Goal: Task Accomplishment & Management: Use online tool/utility

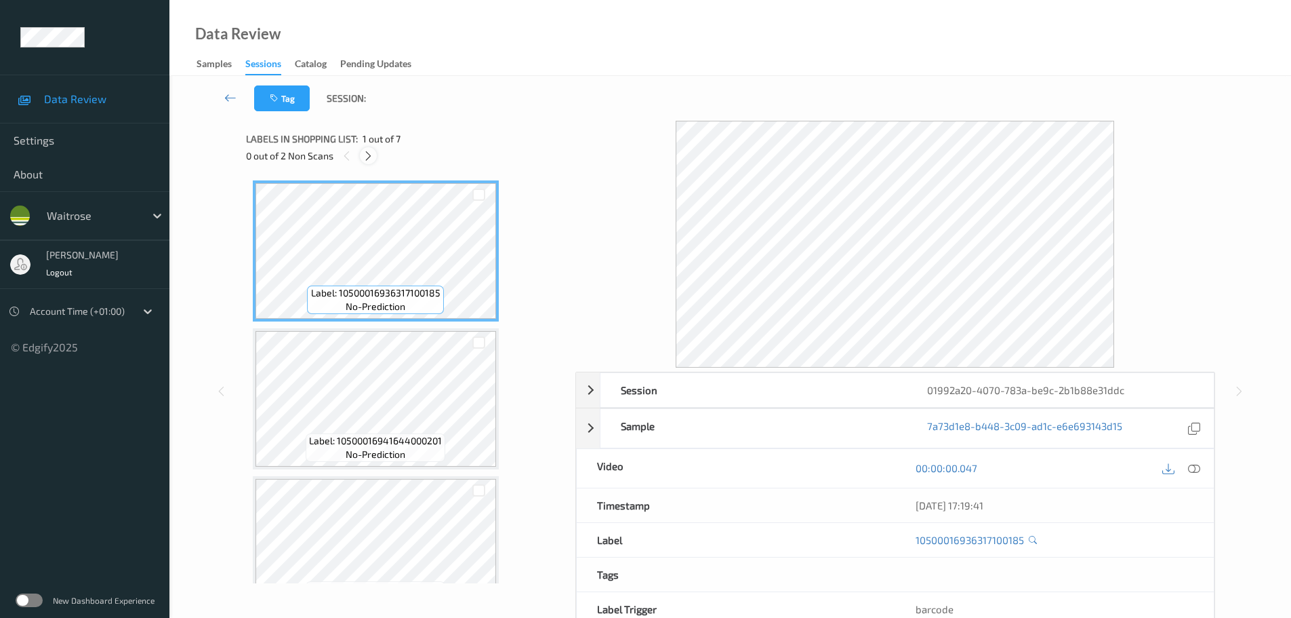
click at [364, 163] on div at bounding box center [368, 155] width 17 height 17
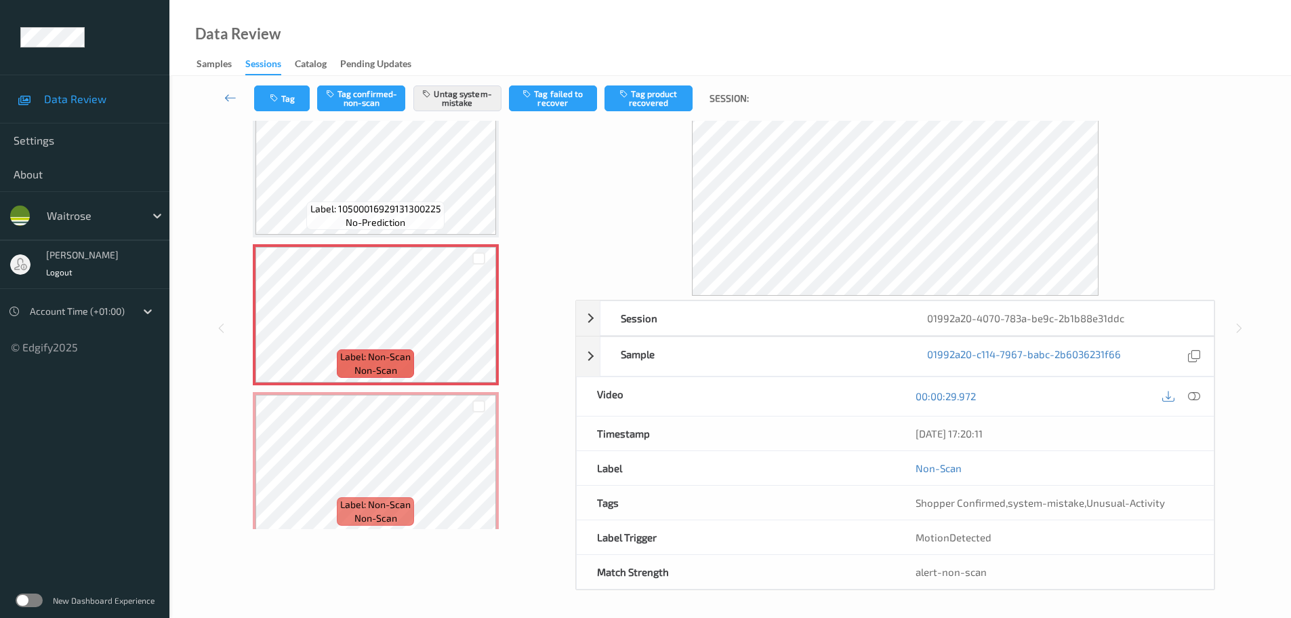
scroll to position [632, 0]
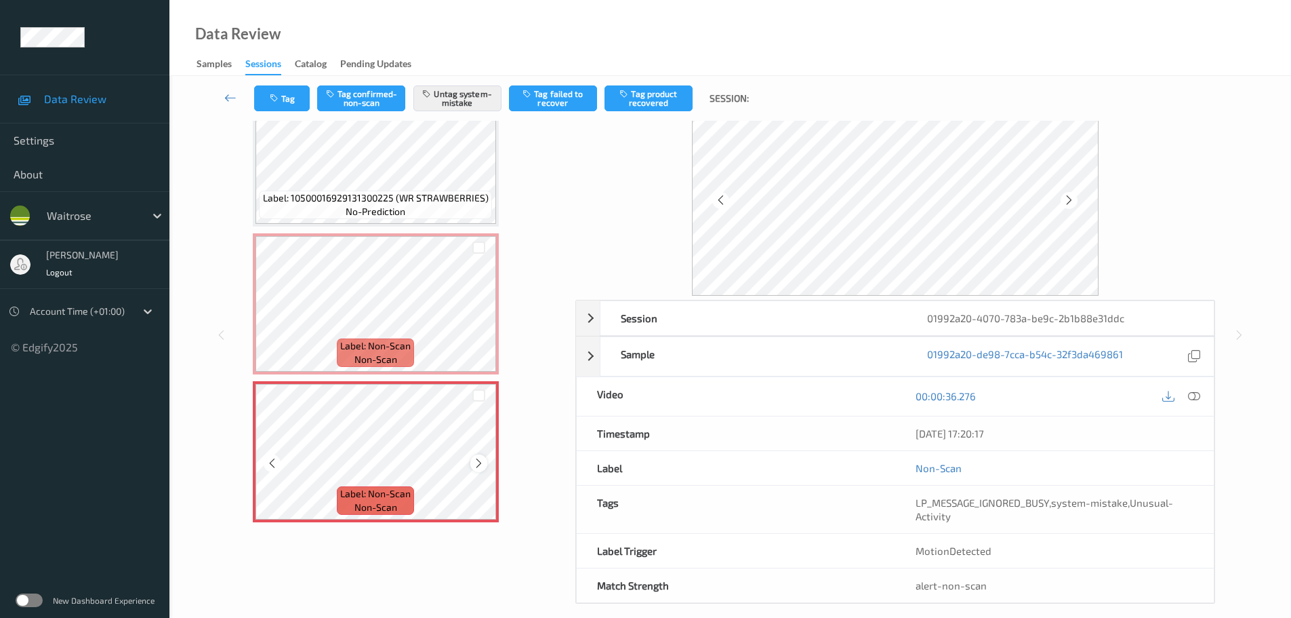
click at [474, 462] on icon at bounding box center [479, 463] width 12 height 12
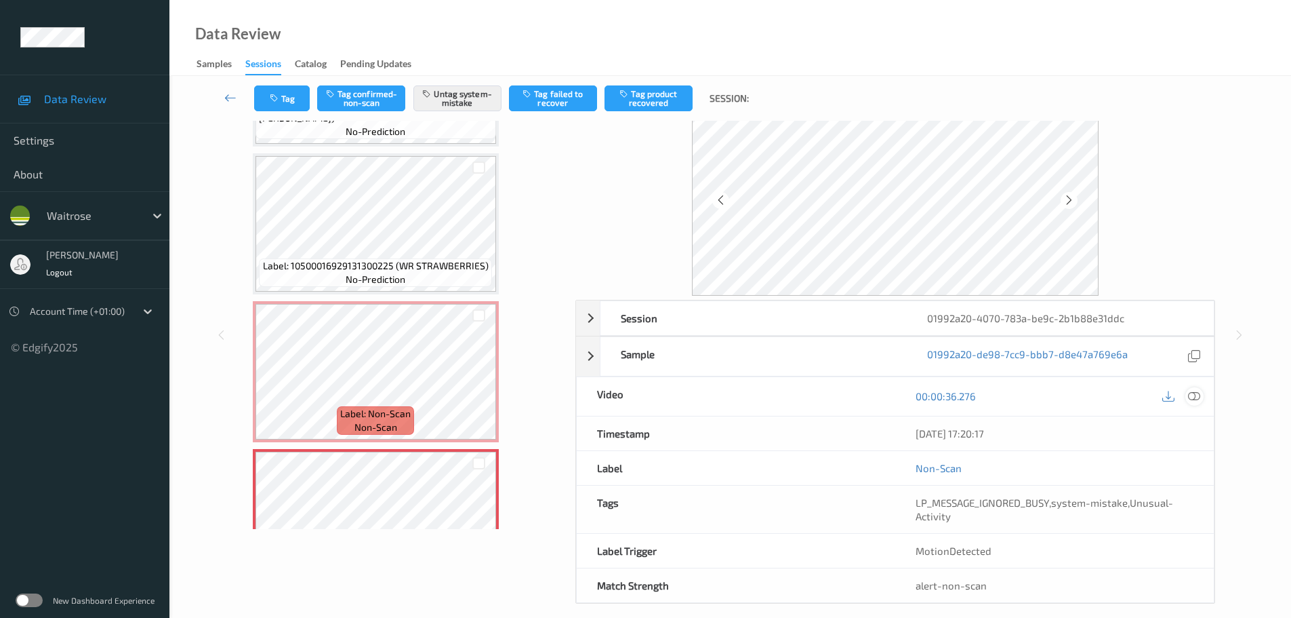
click at [1195, 393] on icon at bounding box center [1194, 396] width 12 height 12
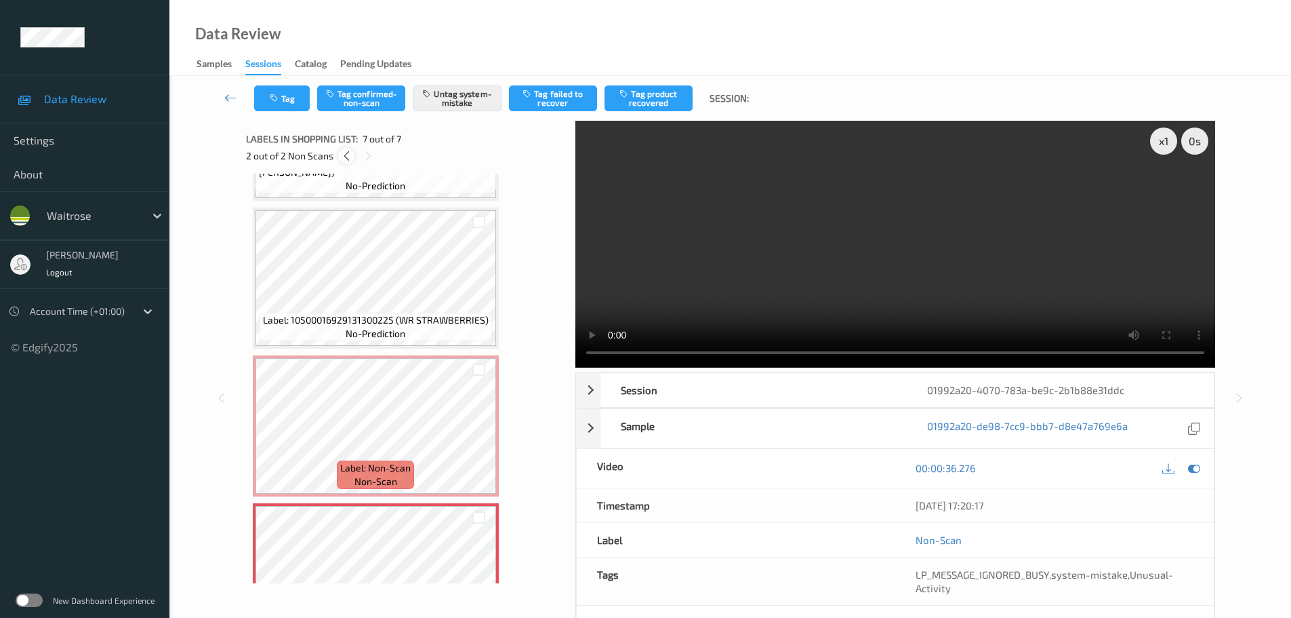
click at [348, 159] on icon at bounding box center [347, 156] width 12 height 12
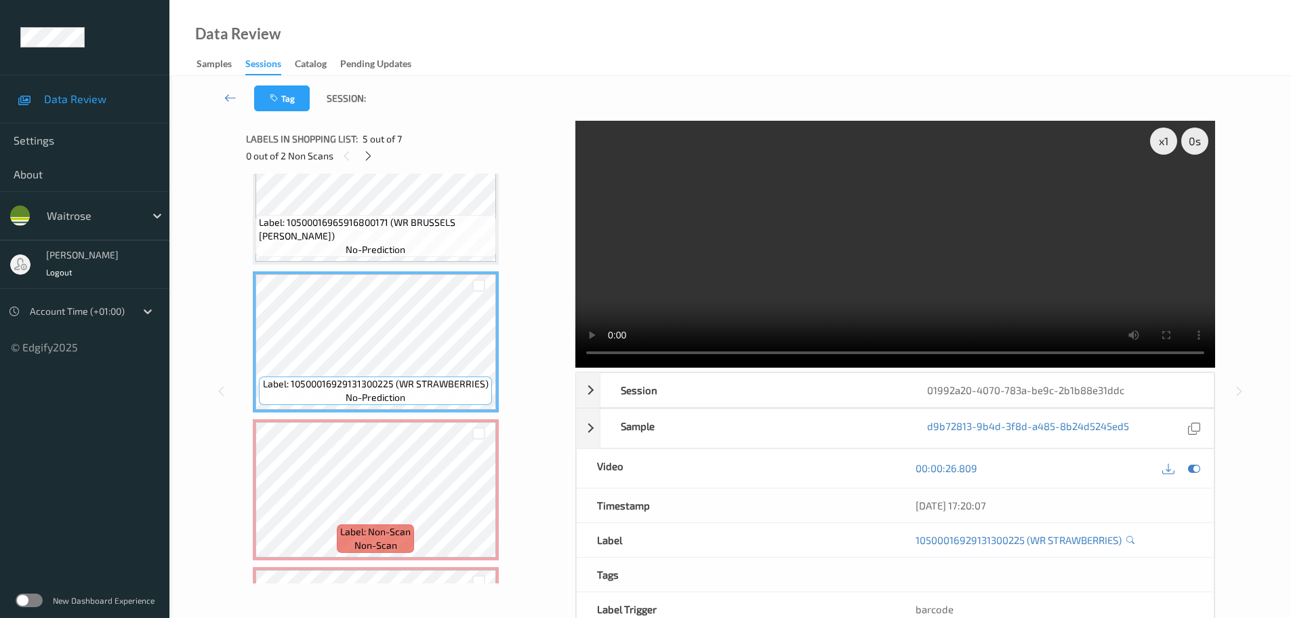
scroll to position [395, 0]
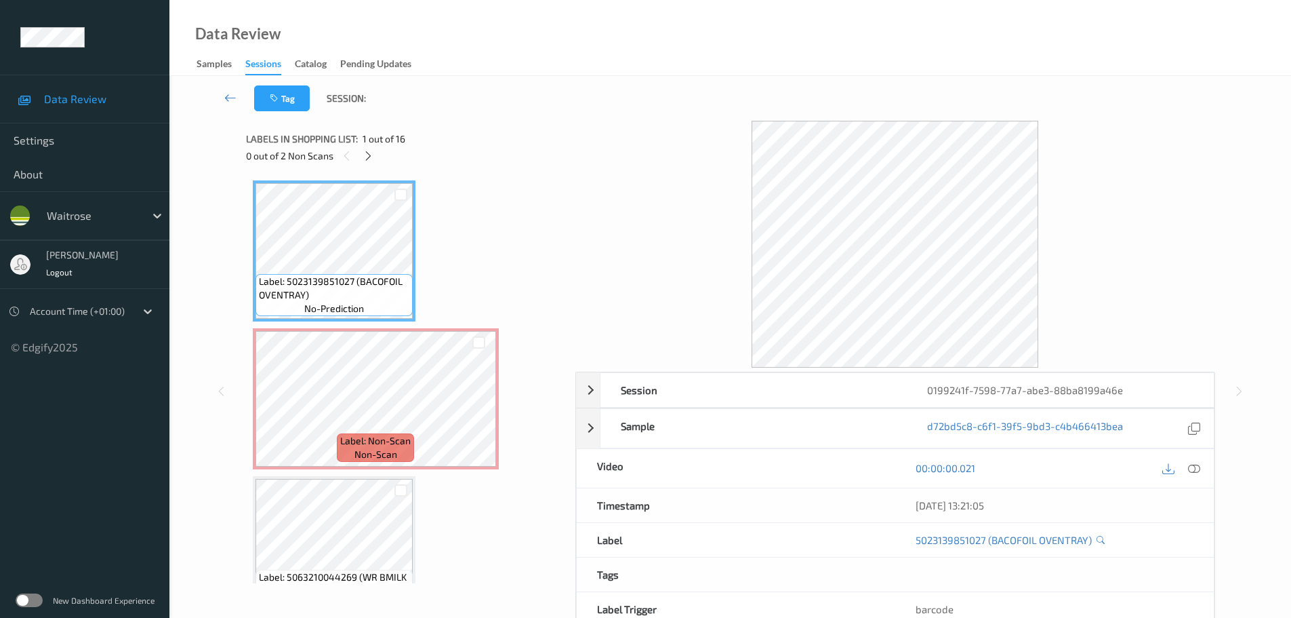
click at [380, 158] on div "0 out of 2 Non Scans" at bounding box center [406, 155] width 320 height 17
click at [369, 161] on icon at bounding box center [369, 156] width 12 height 12
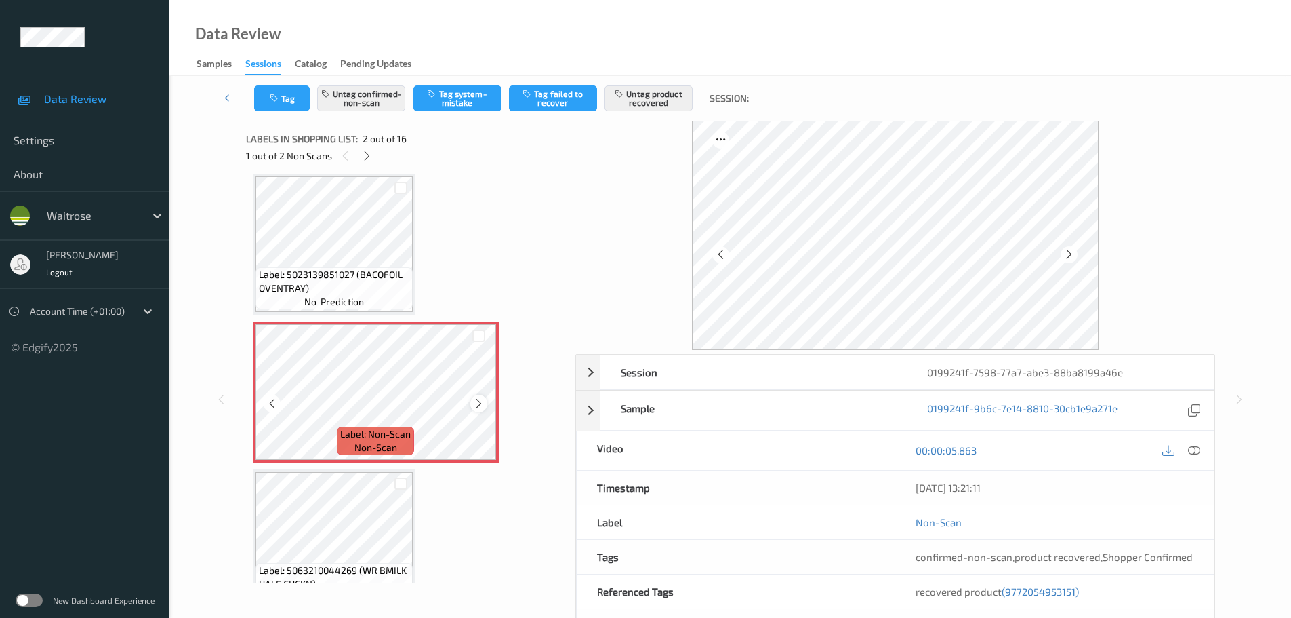
click at [481, 401] on icon at bounding box center [479, 403] width 12 height 12
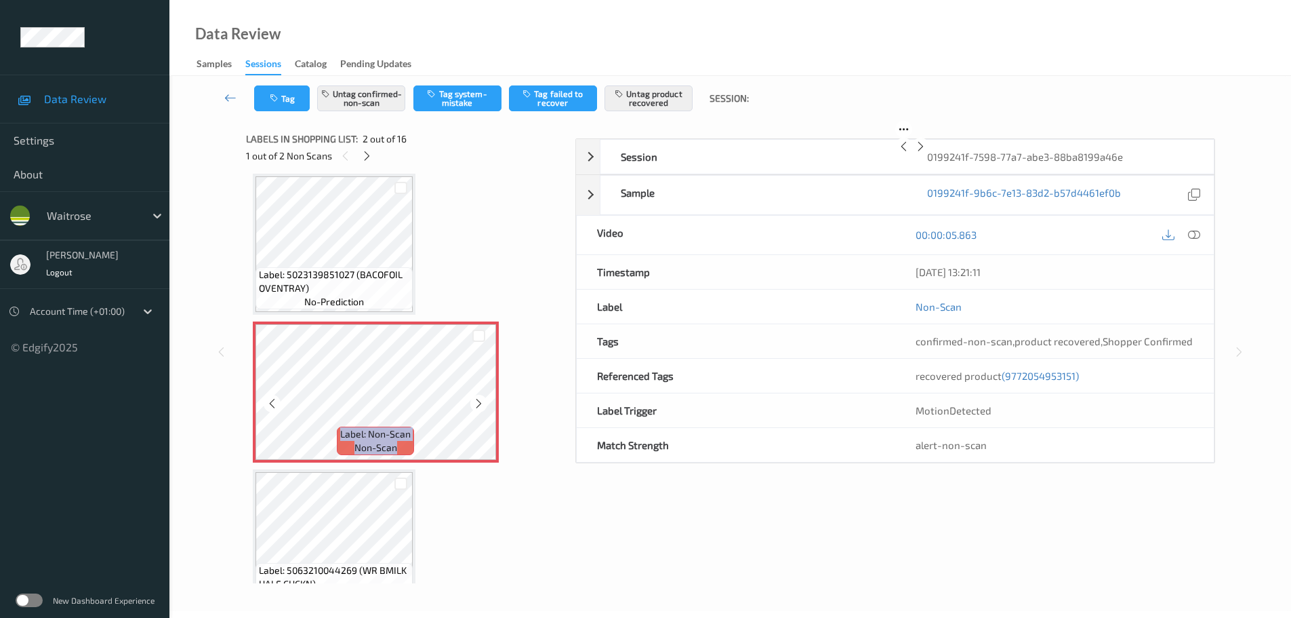
click at [481, 401] on icon at bounding box center [479, 403] width 12 height 12
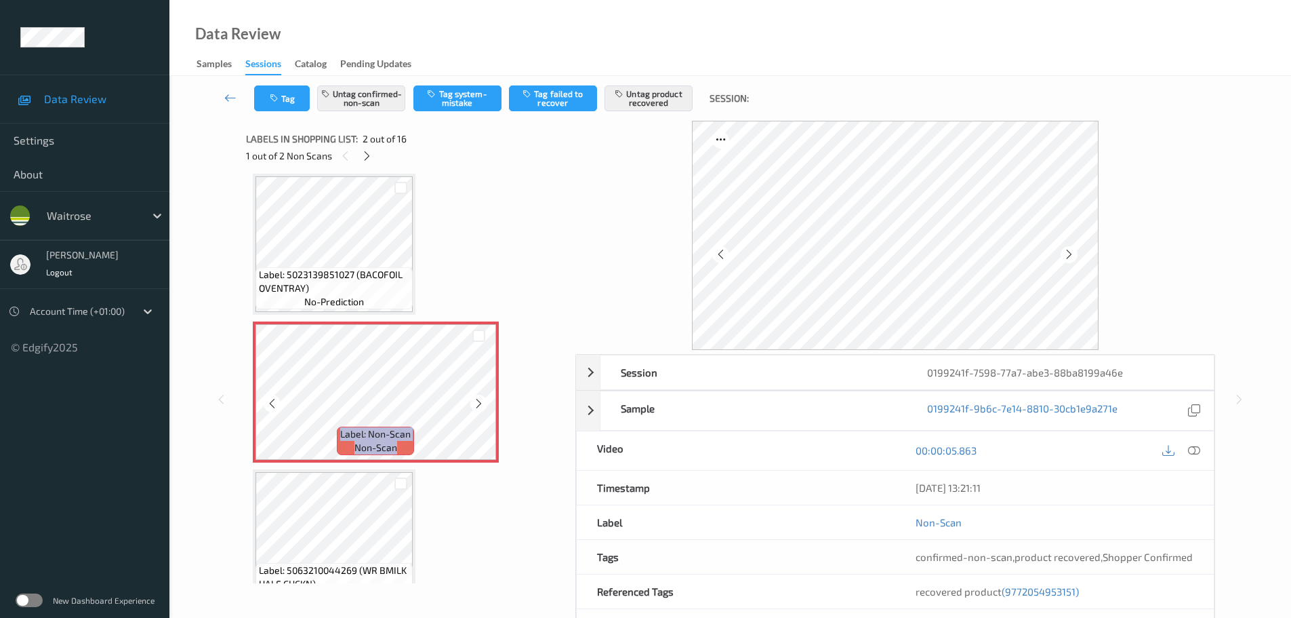
click at [481, 401] on icon at bounding box center [479, 403] width 12 height 12
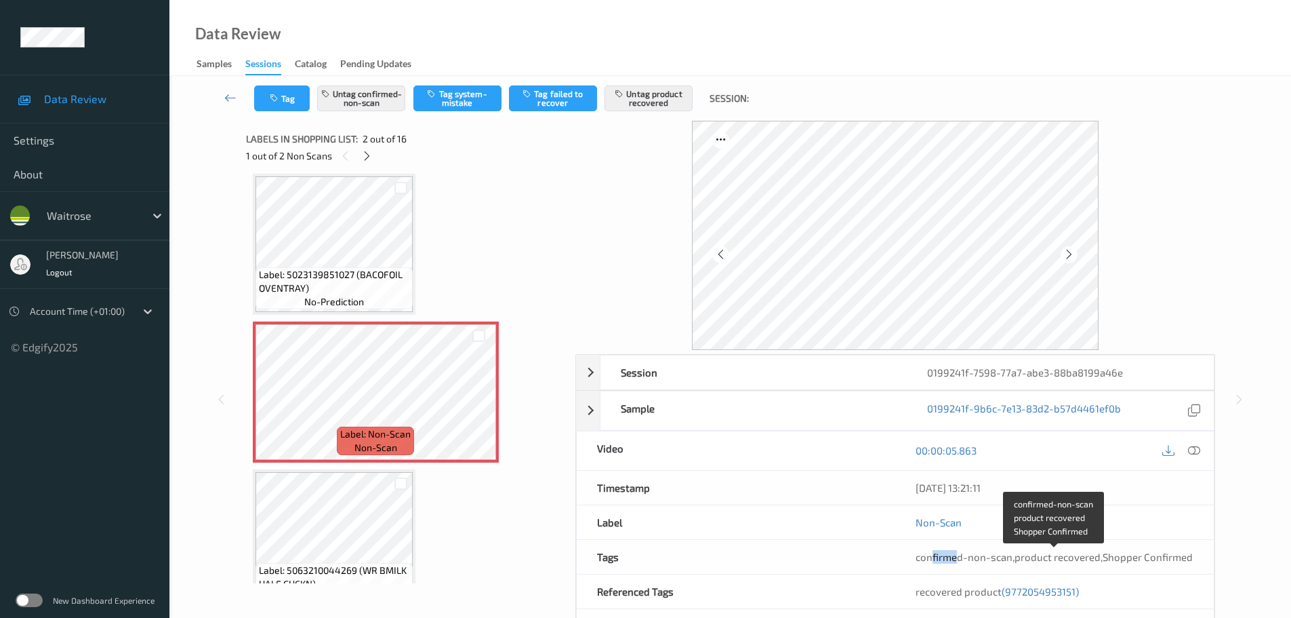
drag, startPoint x: 932, startPoint y: 564, endPoint x: 958, endPoint y: 559, distance: 26.9
click at [958, 559] on div "confirmed-non-scan , product recovered , Shopper Confirmed" at bounding box center [1055, 557] width 319 height 34
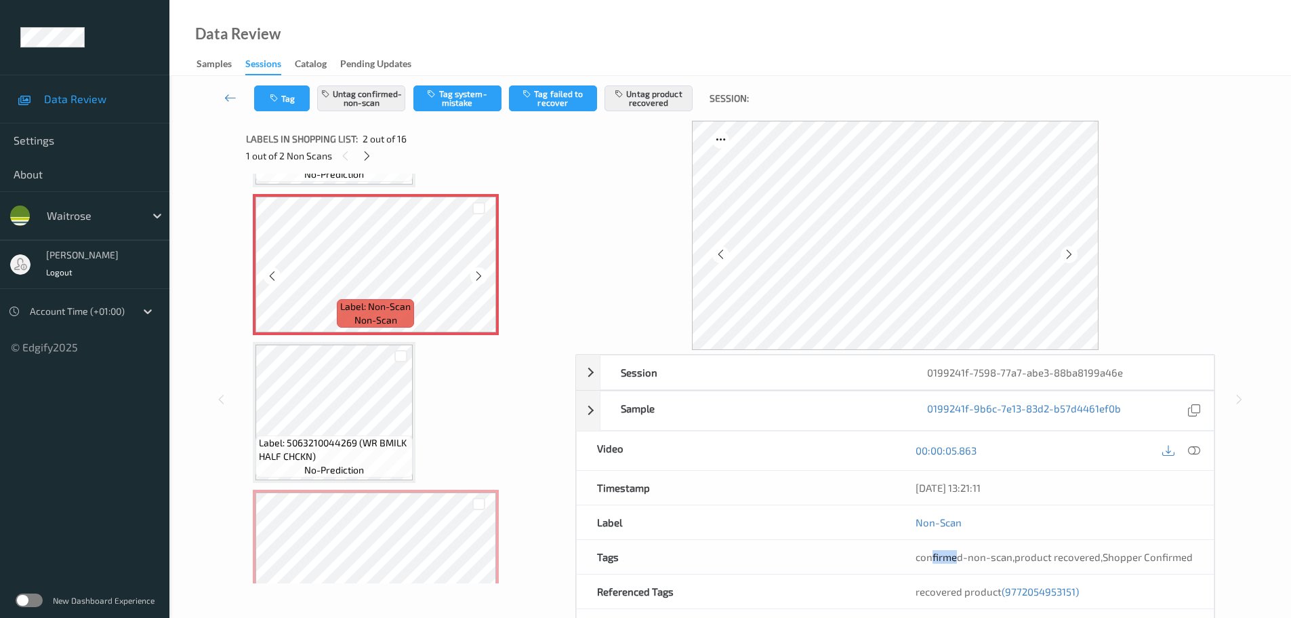
scroll to position [136, 0]
click at [367, 153] on icon at bounding box center [367, 156] width 12 height 12
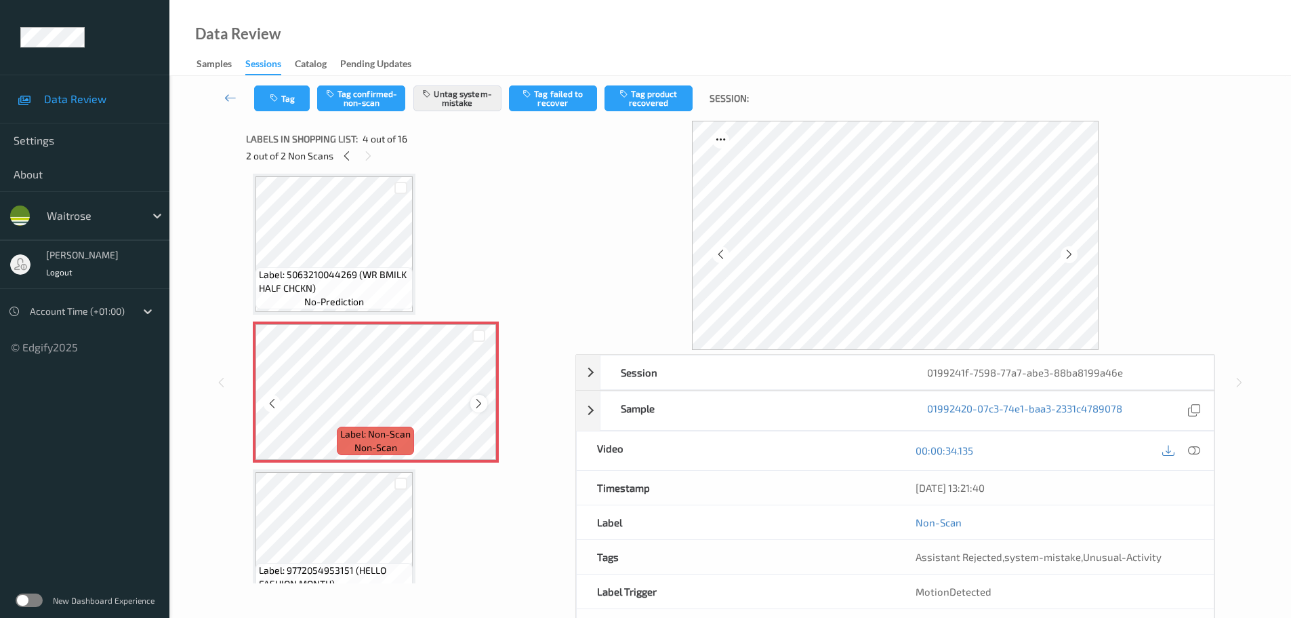
click at [475, 405] on icon at bounding box center [479, 403] width 12 height 12
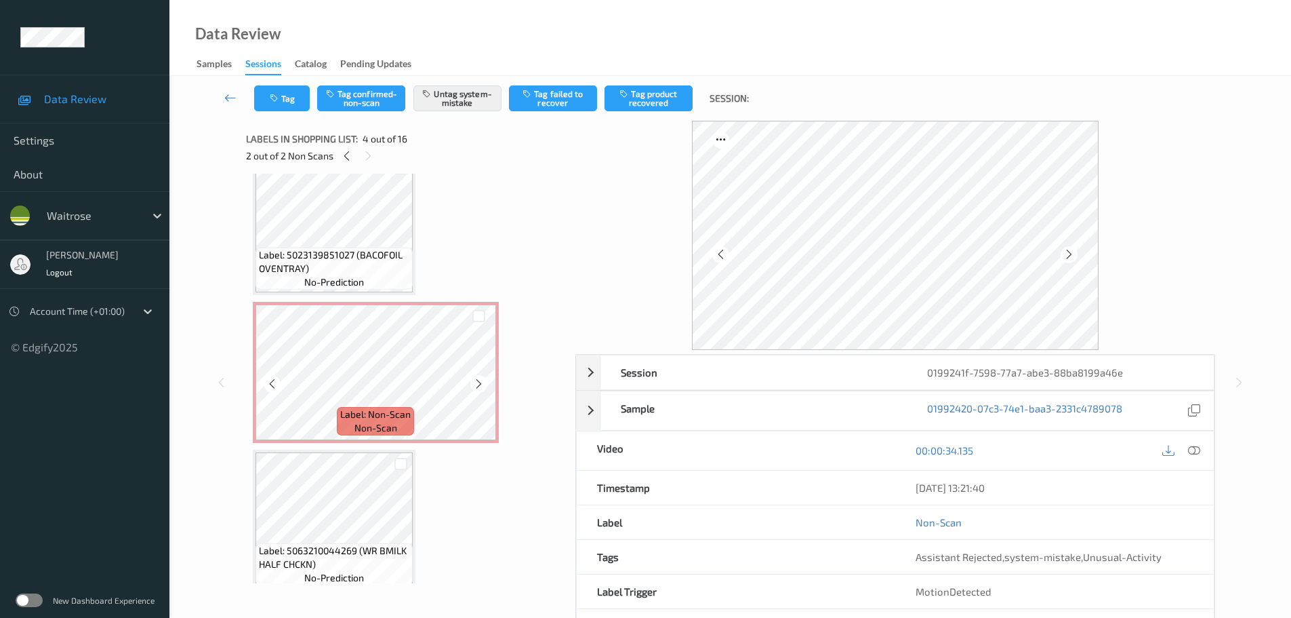
scroll to position [0, 0]
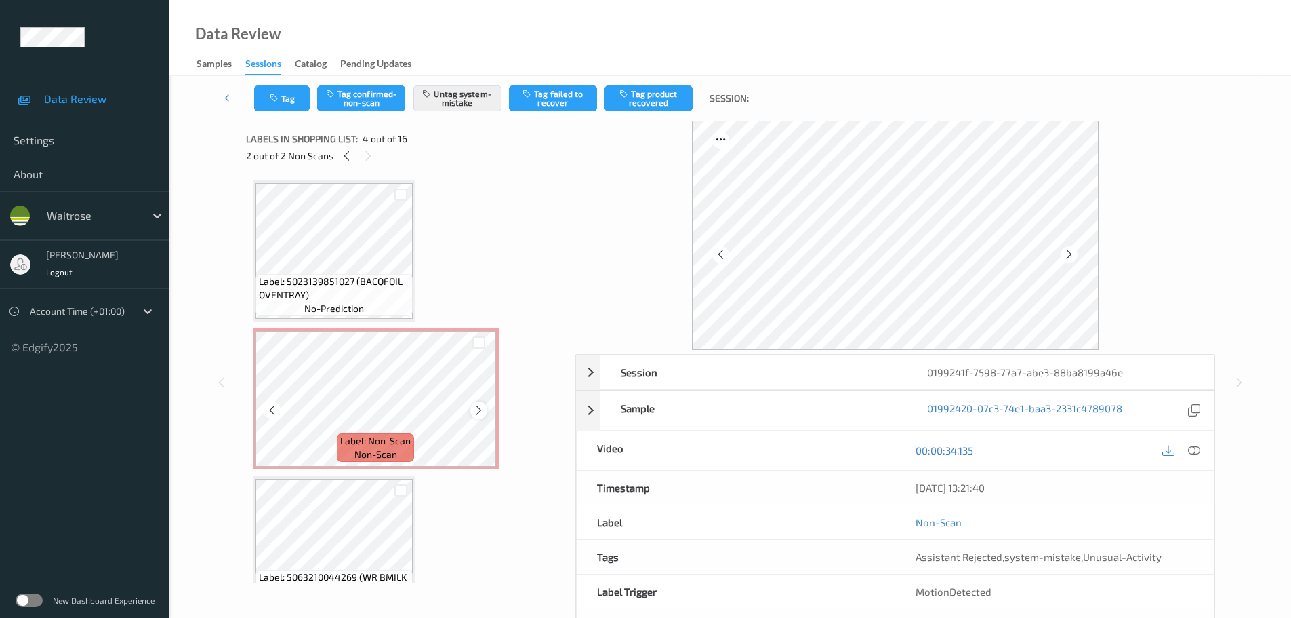
click at [476, 404] on icon at bounding box center [479, 410] width 12 height 12
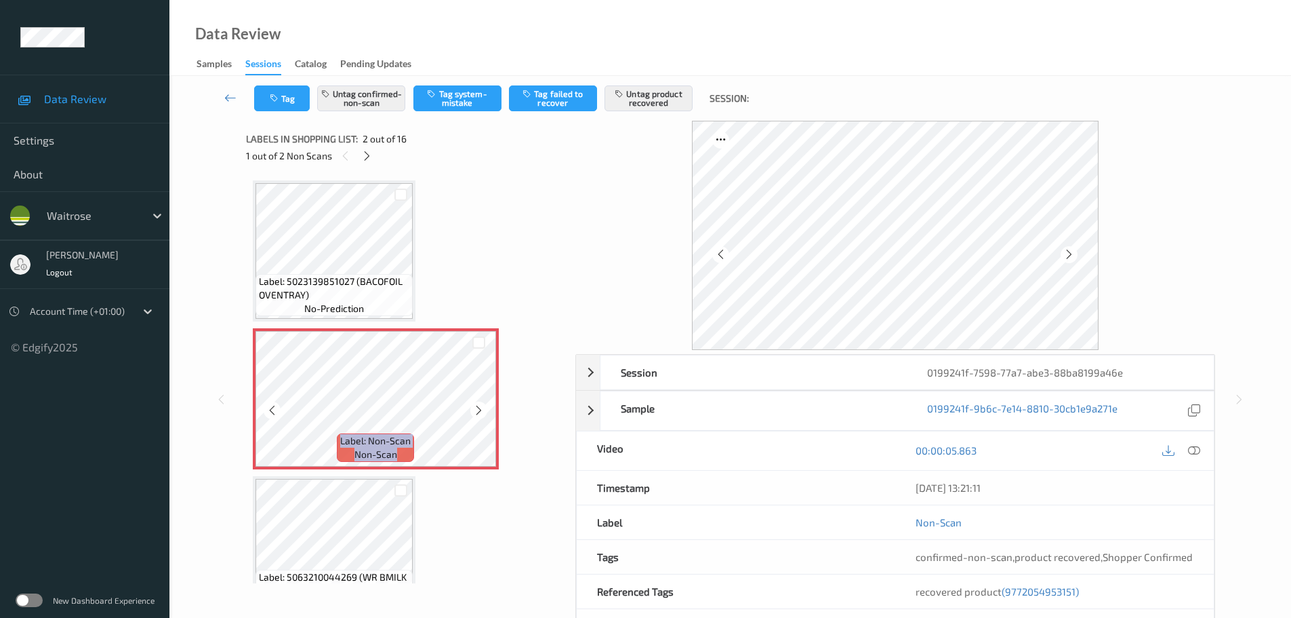
click at [476, 404] on icon at bounding box center [479, 410] width 12 height 12
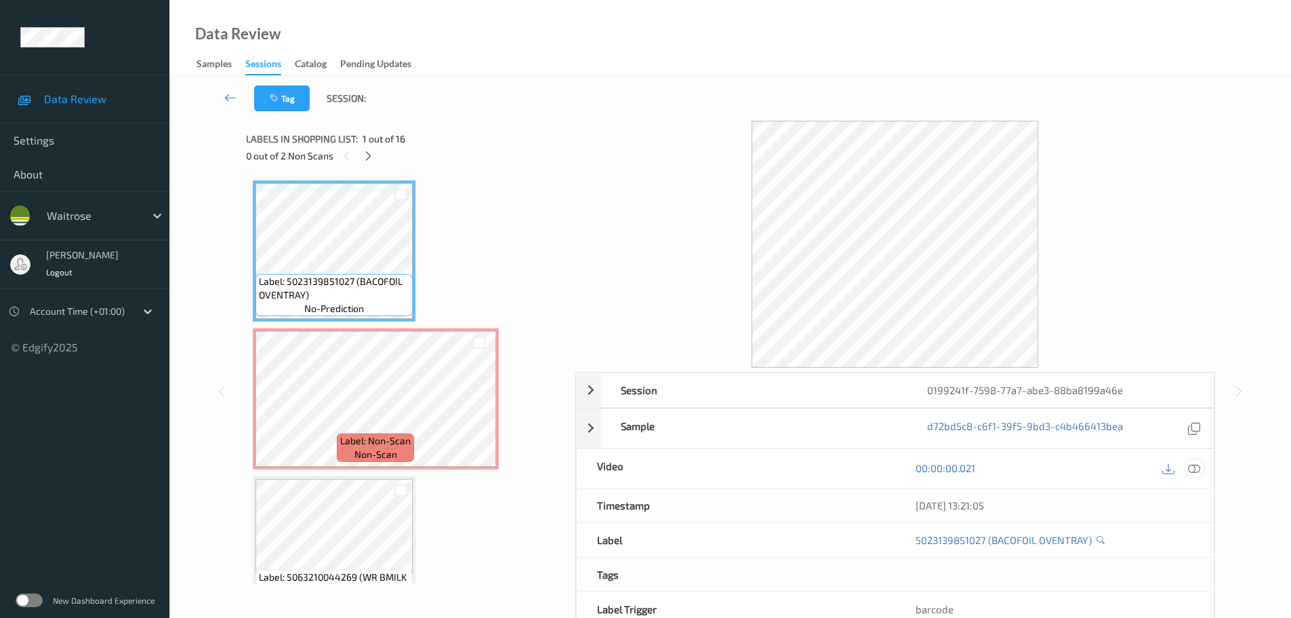
click at [1190, 472] on icon at bounding box center [1194, 468] width 12 height 12
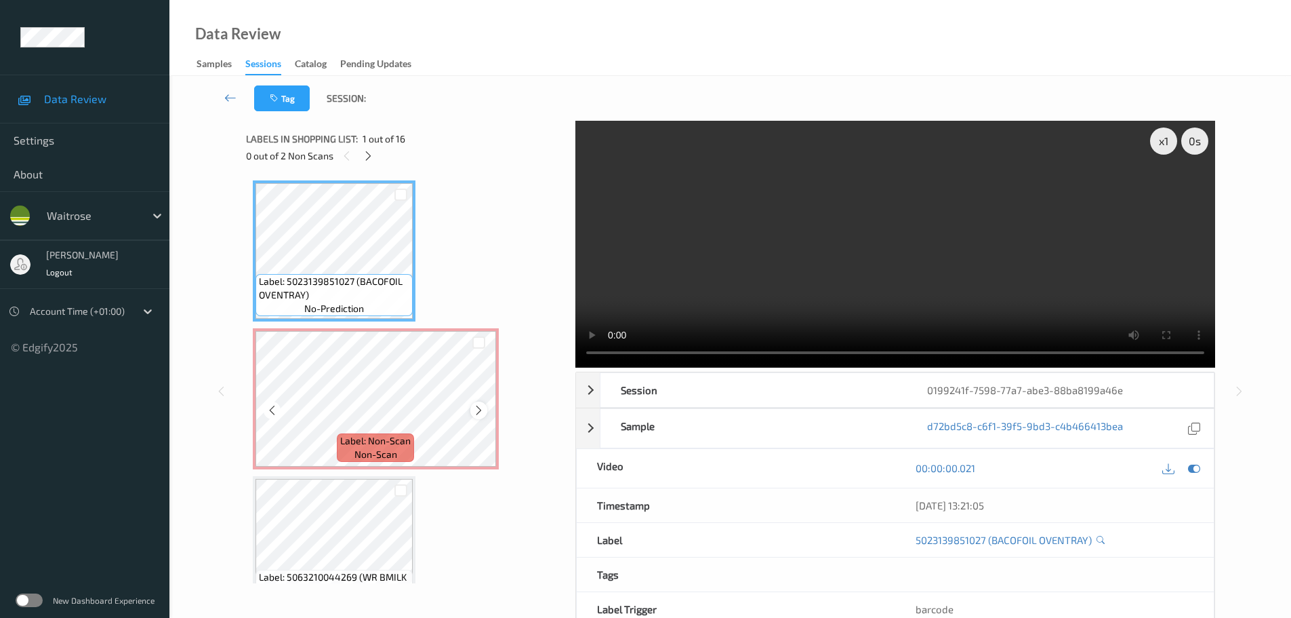
click at [486, 409] on div at bounding box center [478, 409] width 17 height 17
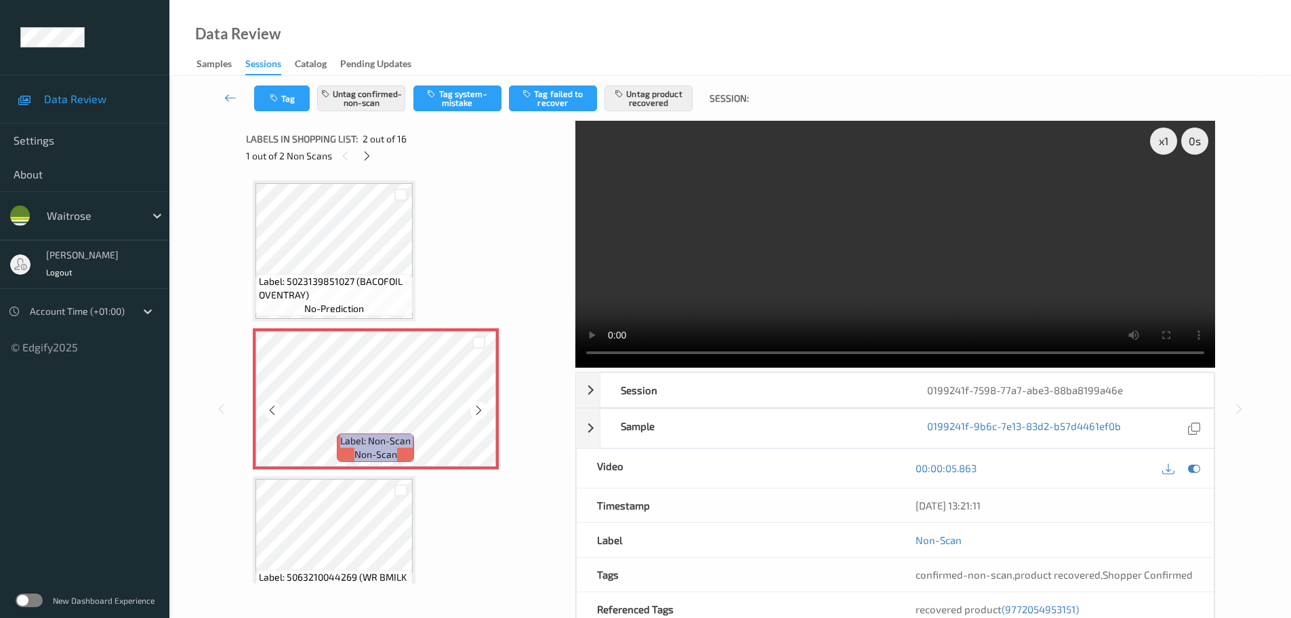
click at [486, 409] on div at bounding box center [478, 409] width 17 height 17
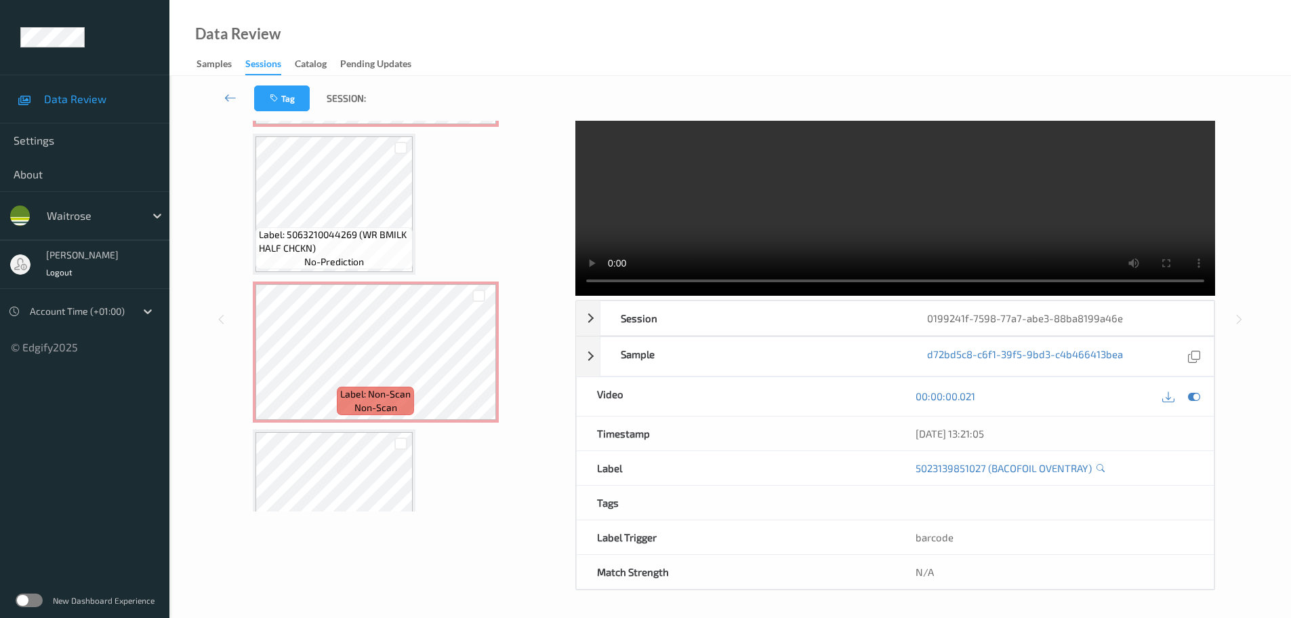
scroll to position [271, 0]
click at [475, 361] on icon at bounding box center [479, 363] width 12 height 12
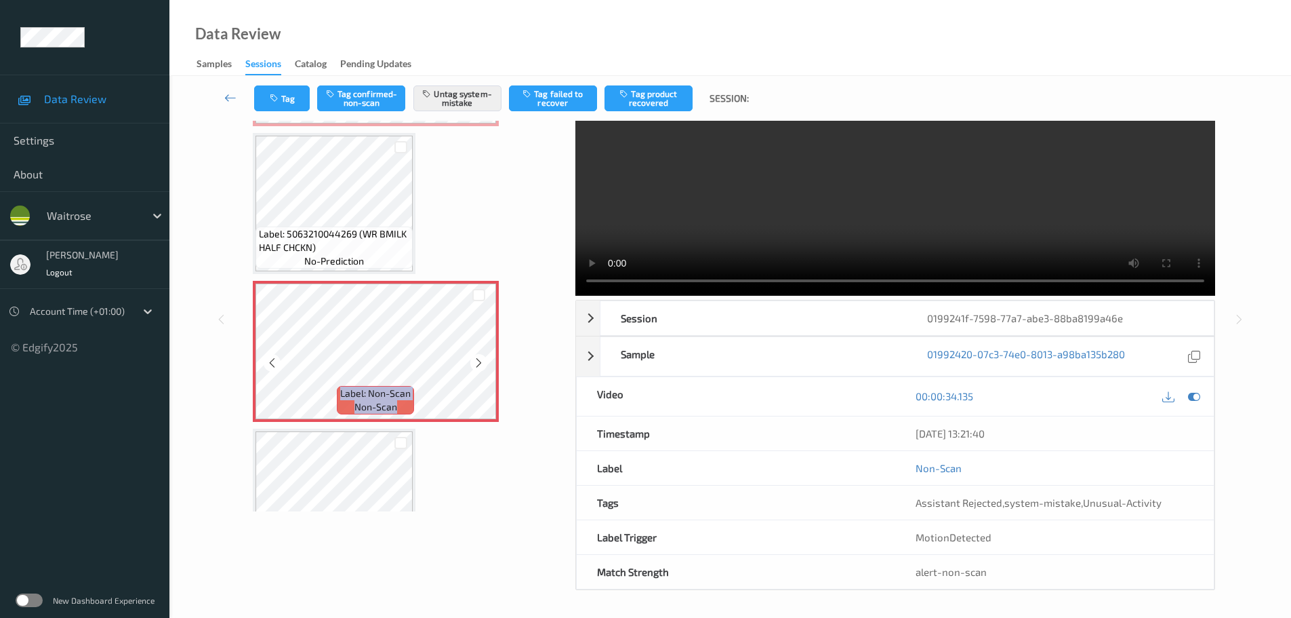
click at [475, 361] on icon at bounding box center [479, 363] width 12 height 12
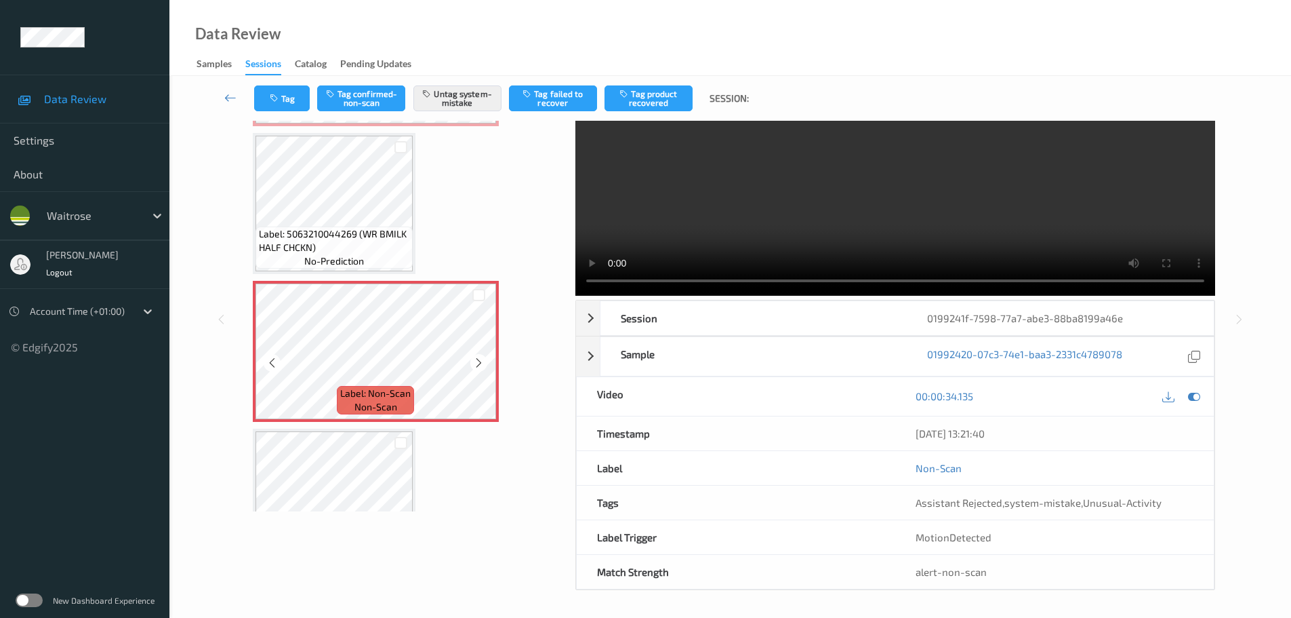
click at [475, 361] on icon at bounding box center [479, 363] width 12 height 12
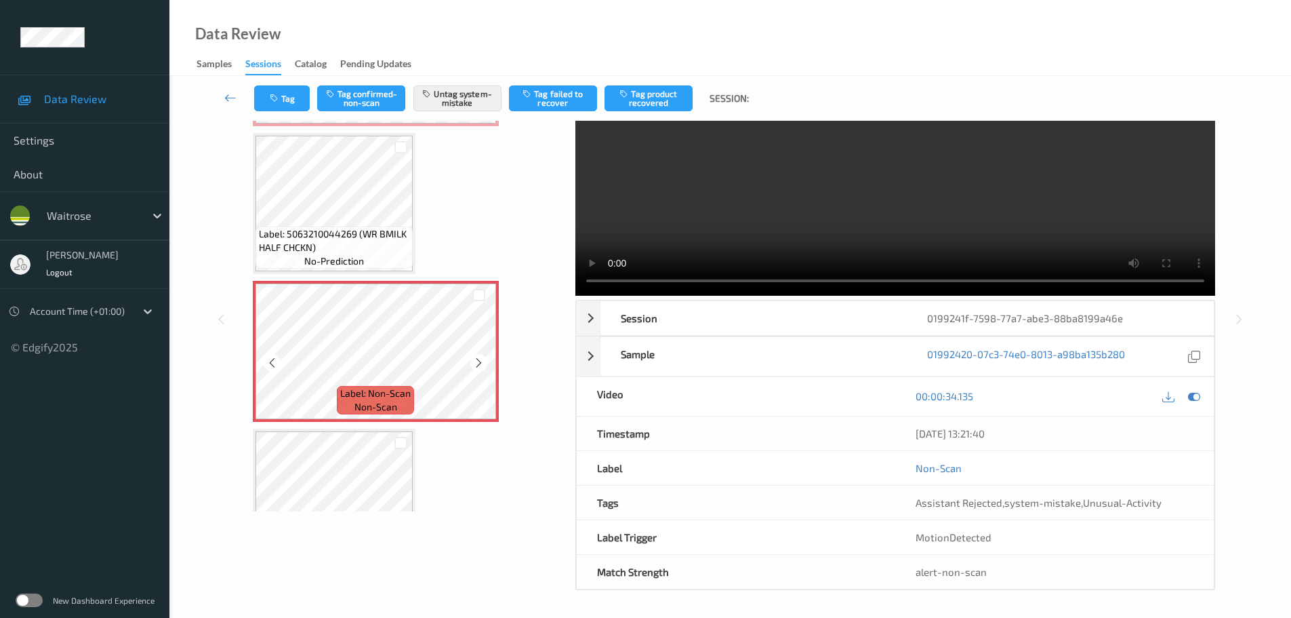
click at [475, 361] on icon at bounding box center [479, 363] width 12 height 12
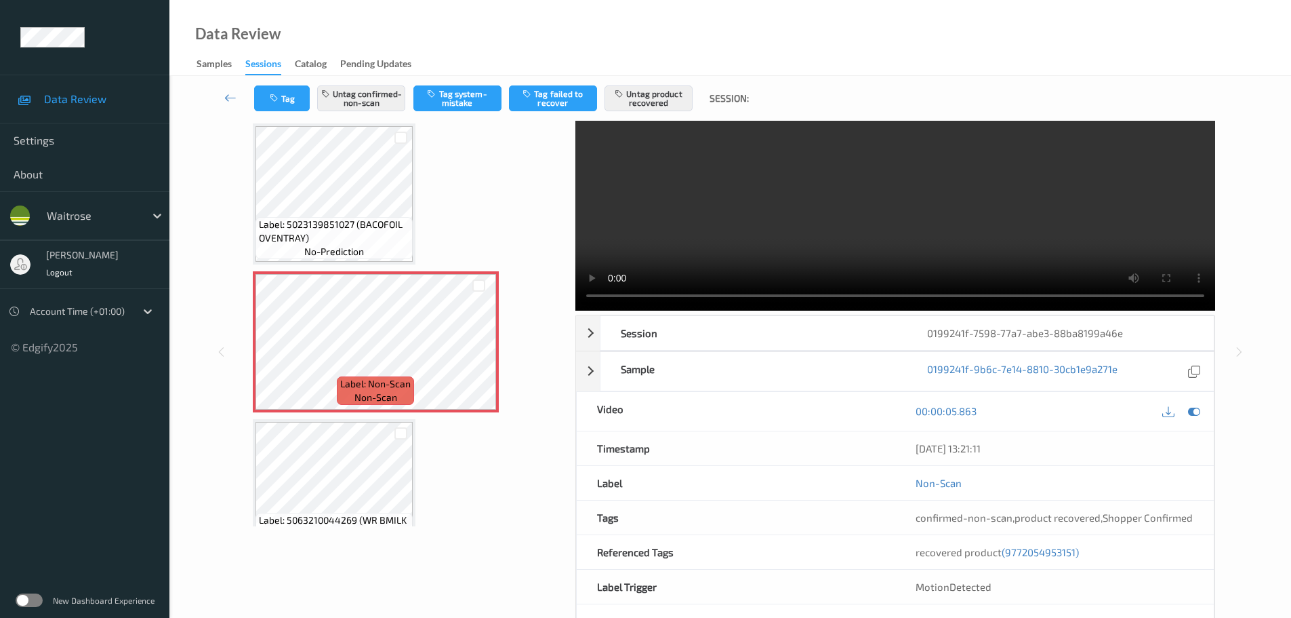
scroll to position [106, 0]
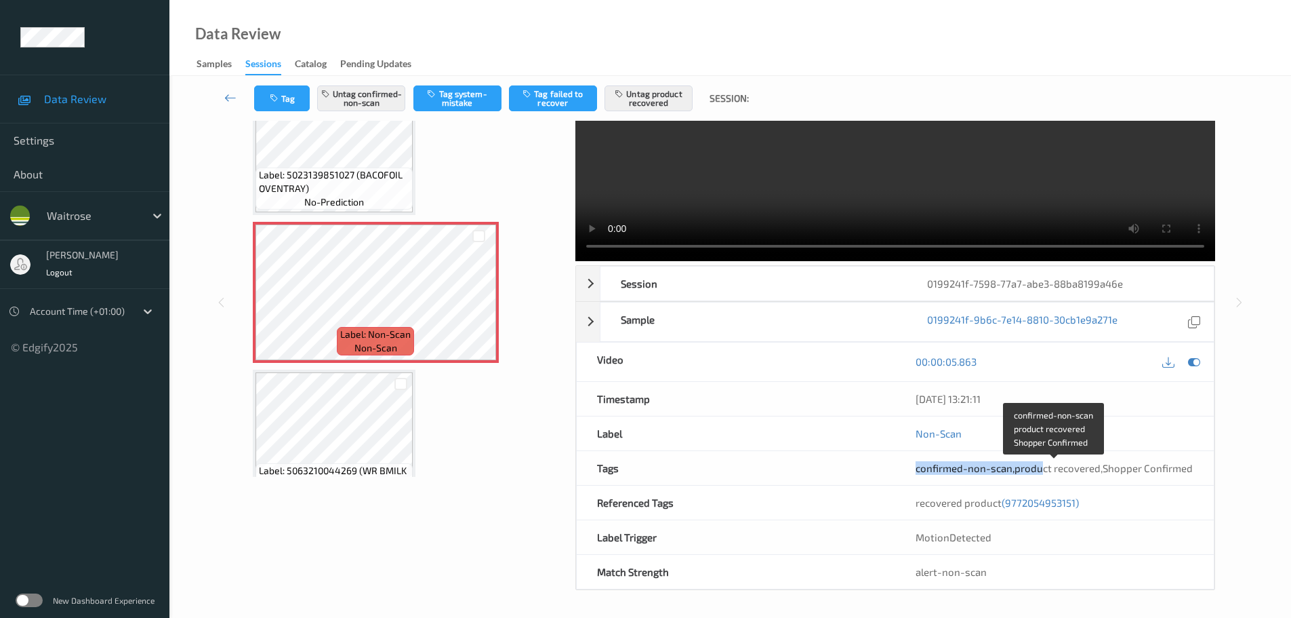
drag, startPoint x: 912, startPoint y: 476, endPoint x: 1075, endPoint y: 472, distance: 162.8
click at [1041, 465] on div "confirmed-non-scan , product recovered , Shopper Confirmed" at bounding box center [1055, 468] width 319 height 34
click at [1045, 470] on span "product recovered" at bounding box center [1058, 468] width 86 height 12
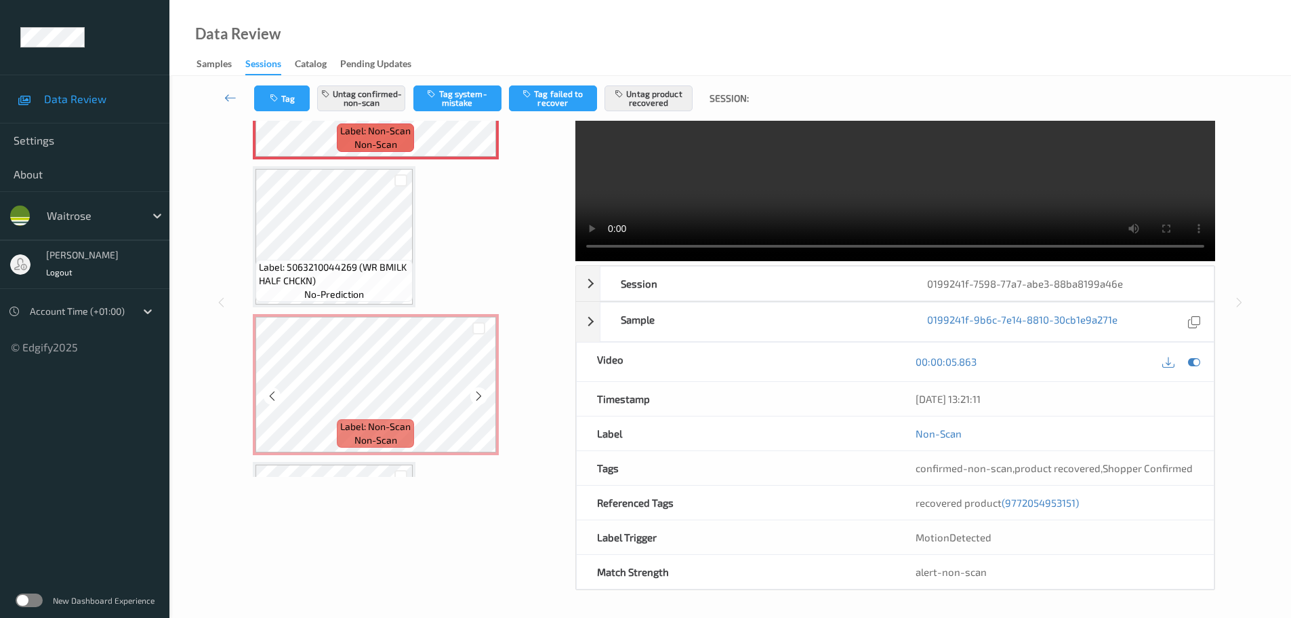
scroll to position [72, 0]
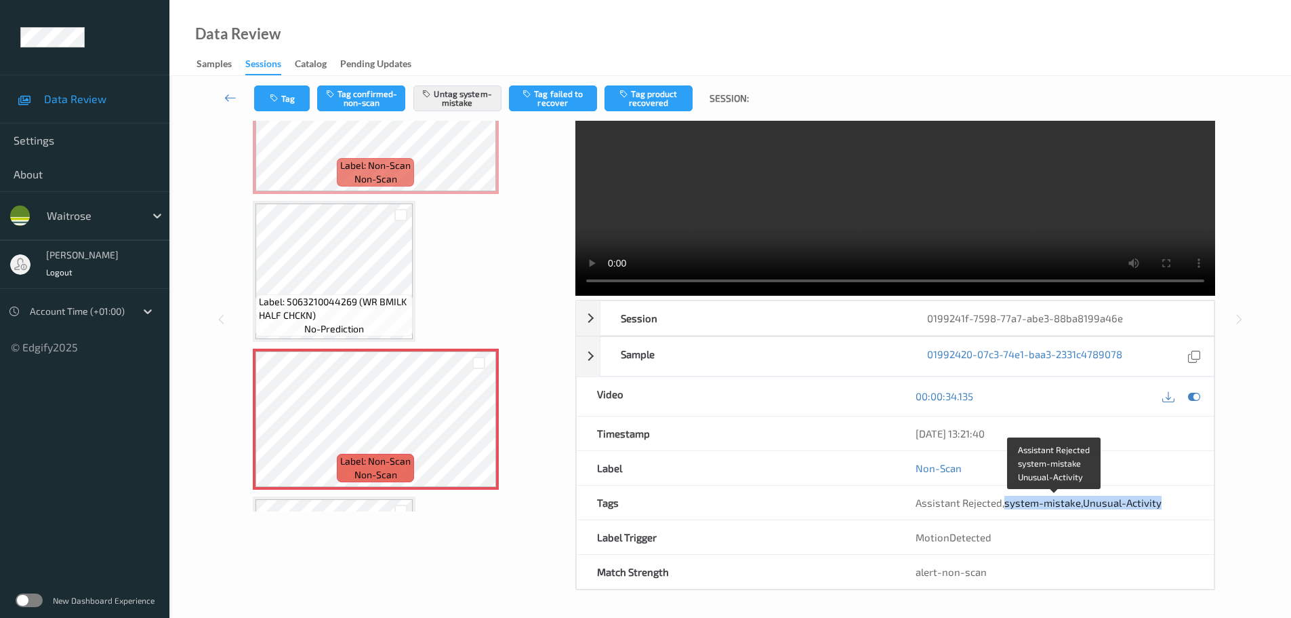
drag, startPoint x: 1004, startPoint y: 505, endPoint x: 1168, endPoint y: 496, distance: 164.3
click at [1168, 496] on div "Assistant Rejected , system-mistake , Unusual-Activity" at bounding box center [1055, 503] width 278 height 14
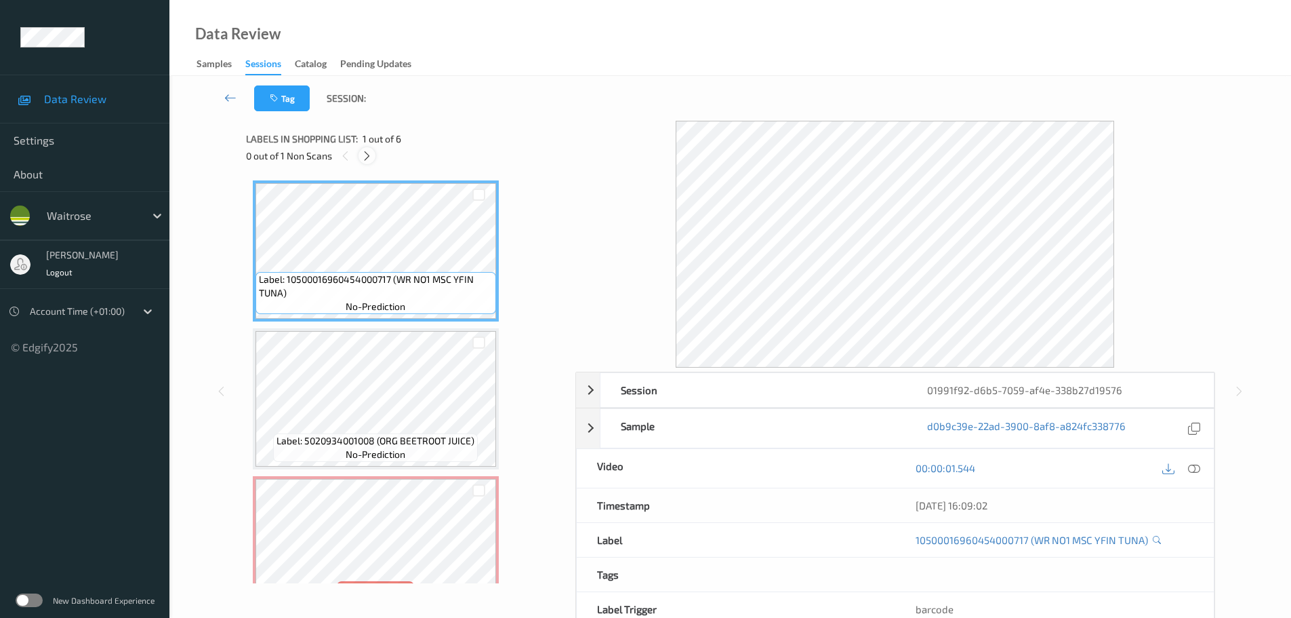
click at [366, 157] on icon at bounding box center [367, 156] width 12 height 12
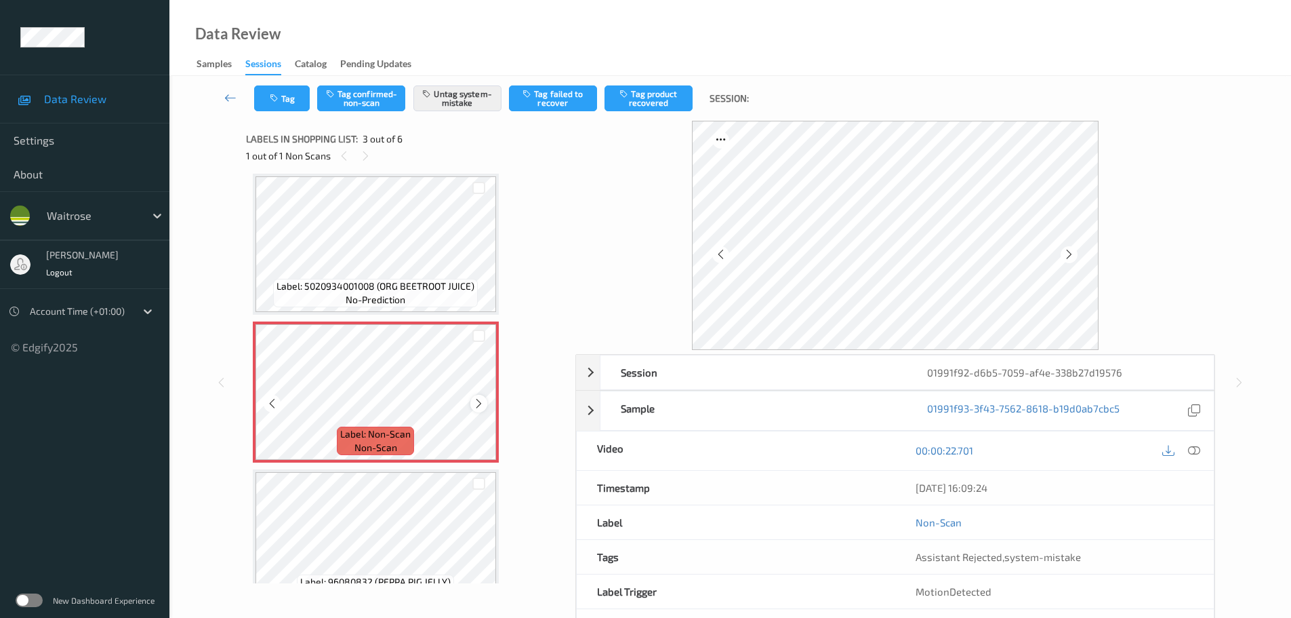
click at [473, 408] on icon at bounding box center [479, 403] width 12 height 12
click at [473, 406] on icon at bounding box center [479, 403] width 12 height 12
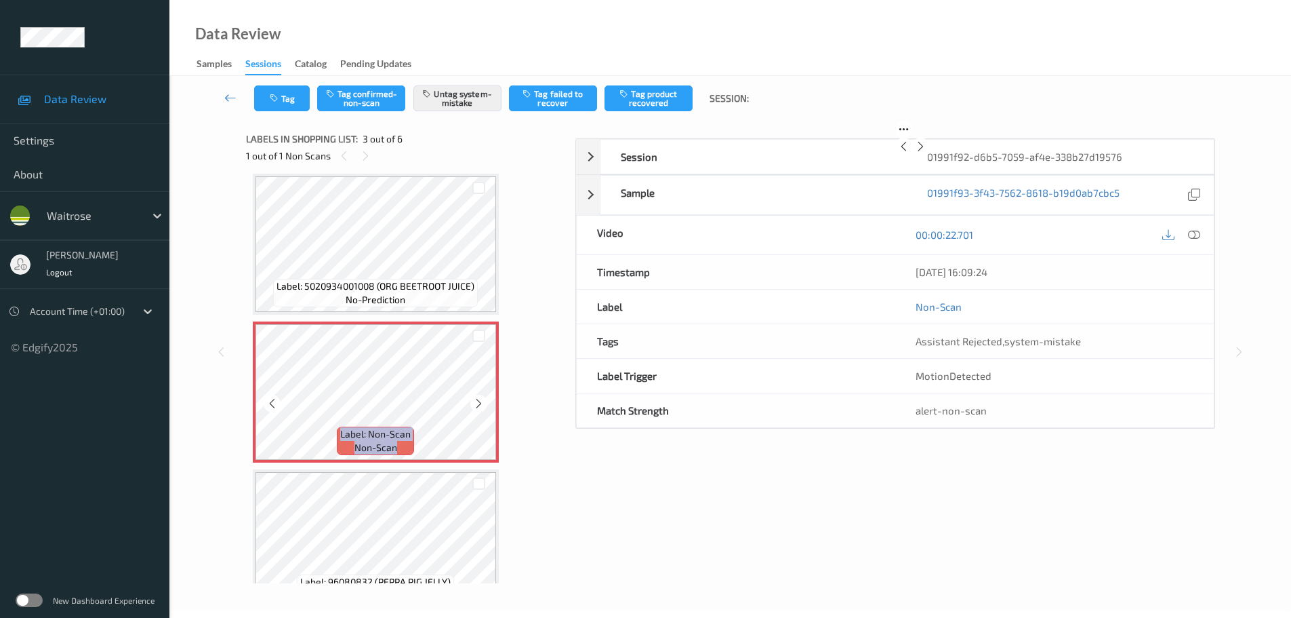
click at [473, 406] on icon at bounding box center [479, 403] width 12 height 12
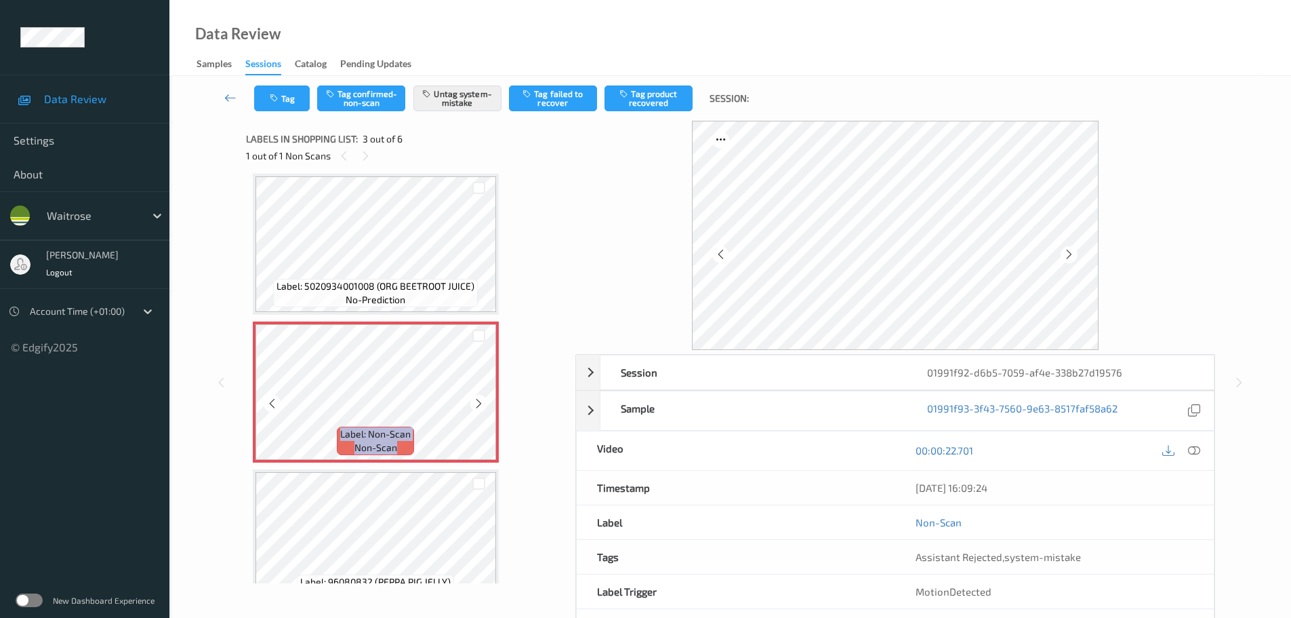
click at [473, 406] on icon at bounding box center [479, 403] width 12 height 12
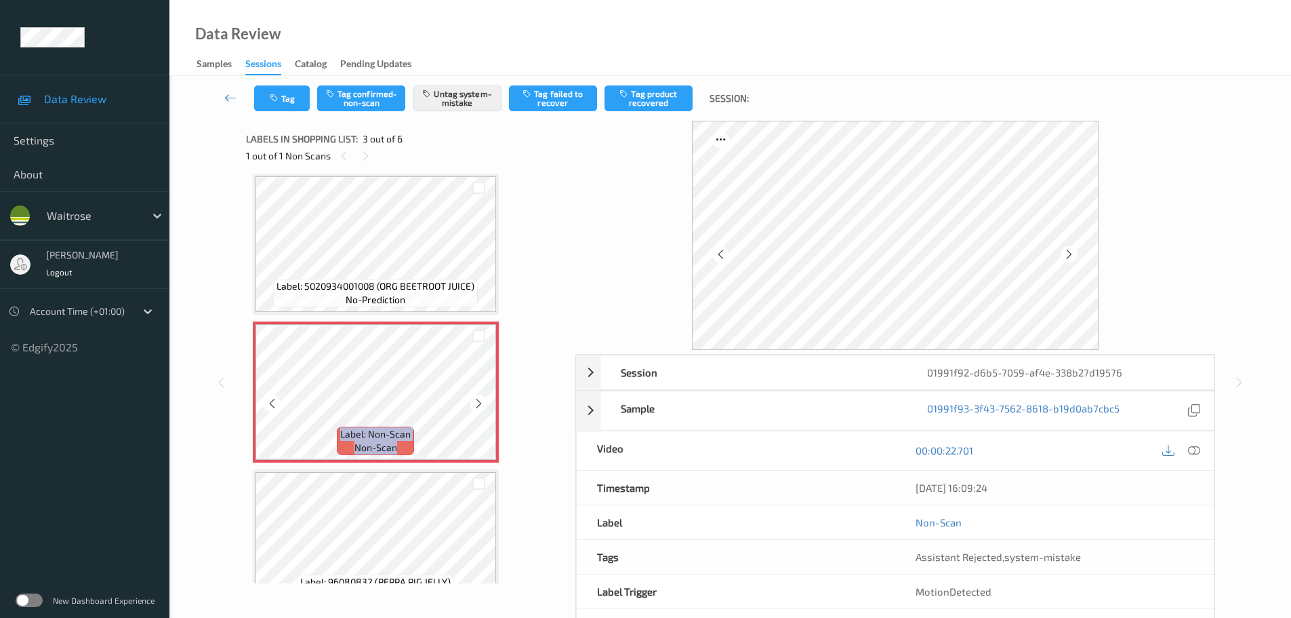
click at [473, 406] on icon at bounding box center [479, 403] width 12 height 12
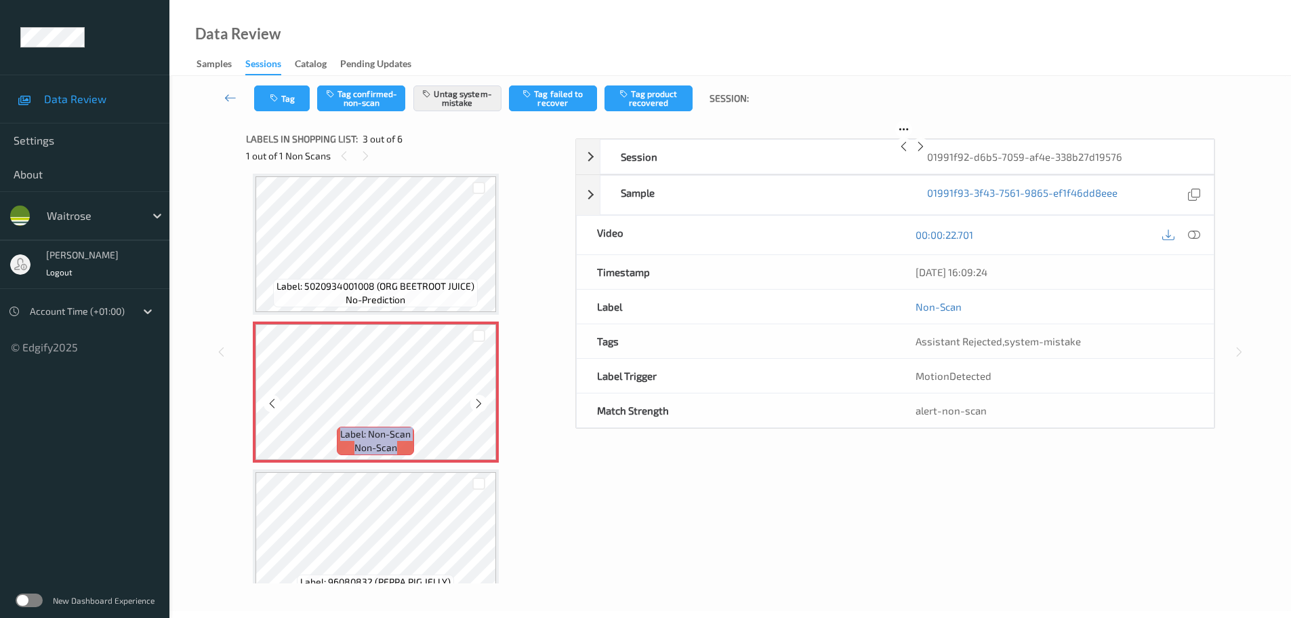
click at [473, 406] on icon at bounding box center [479, 403] width 12 height 12
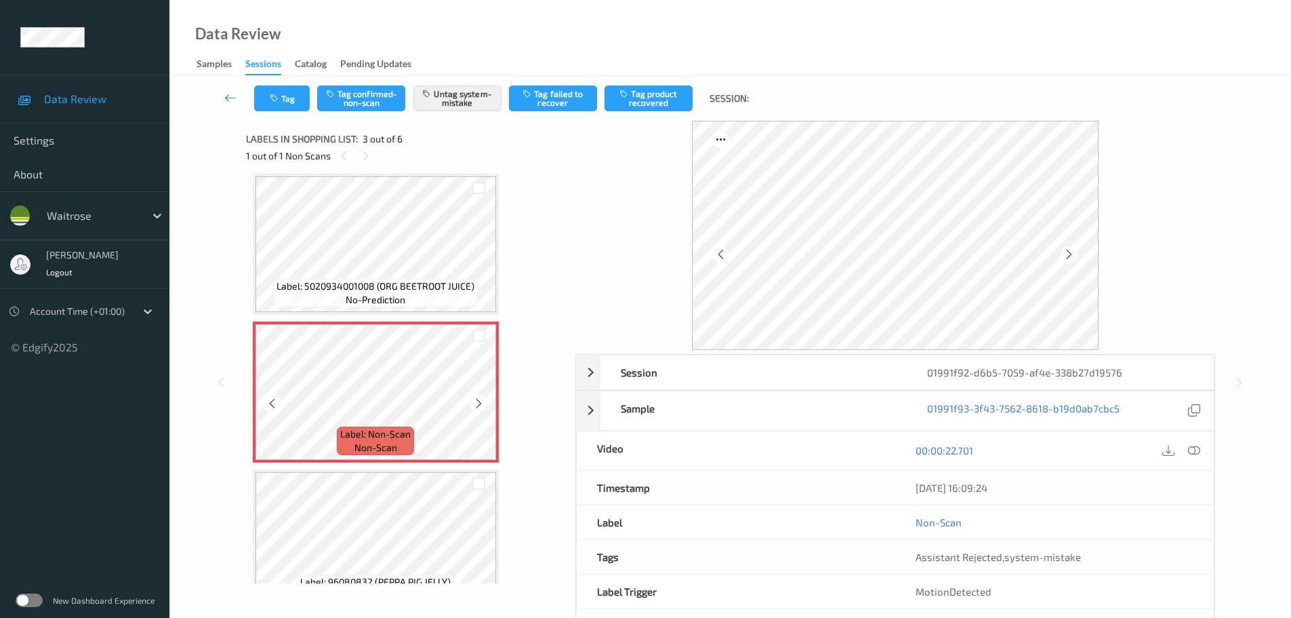
click at [473, 406] on icon at bounding box center [479, 403] width 12 height 12
